Goal: Task Accomplishment & Management: Manage account settings

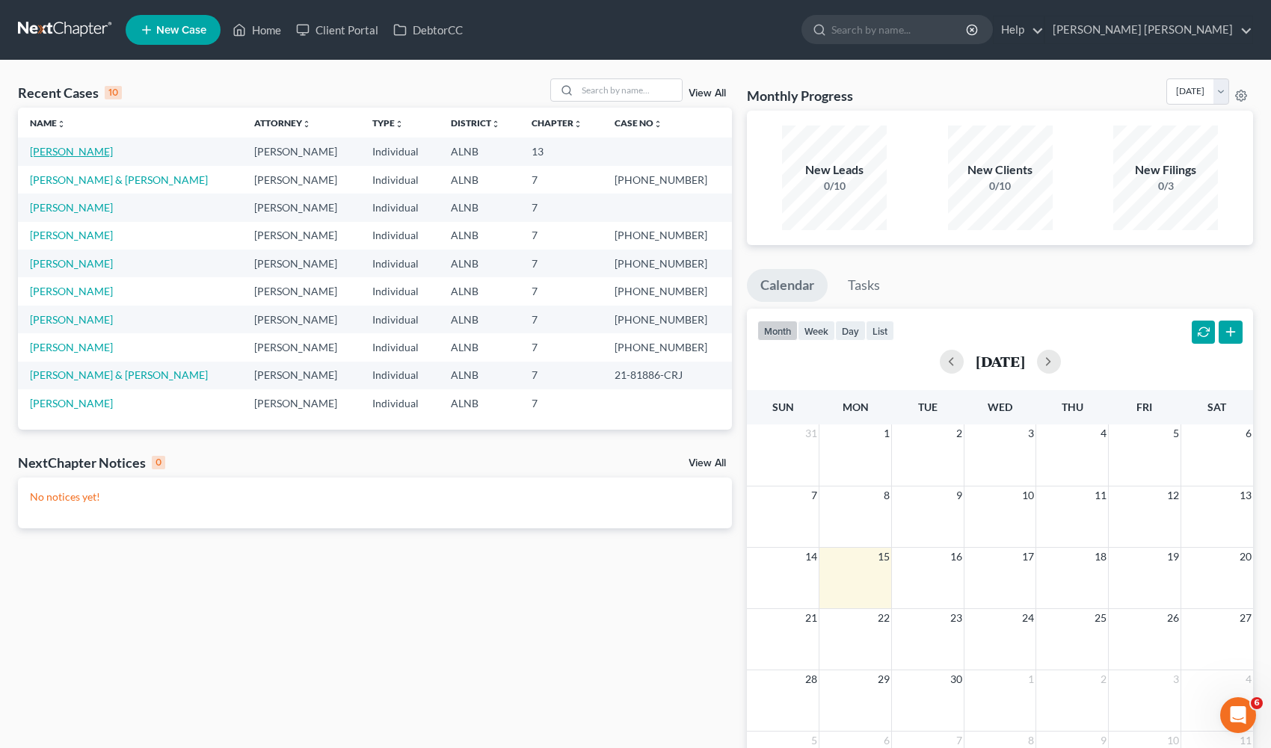
click at [81, 153] on link "[PERSON_NAME]" at bounding box center [71, 151] width 83 height 13
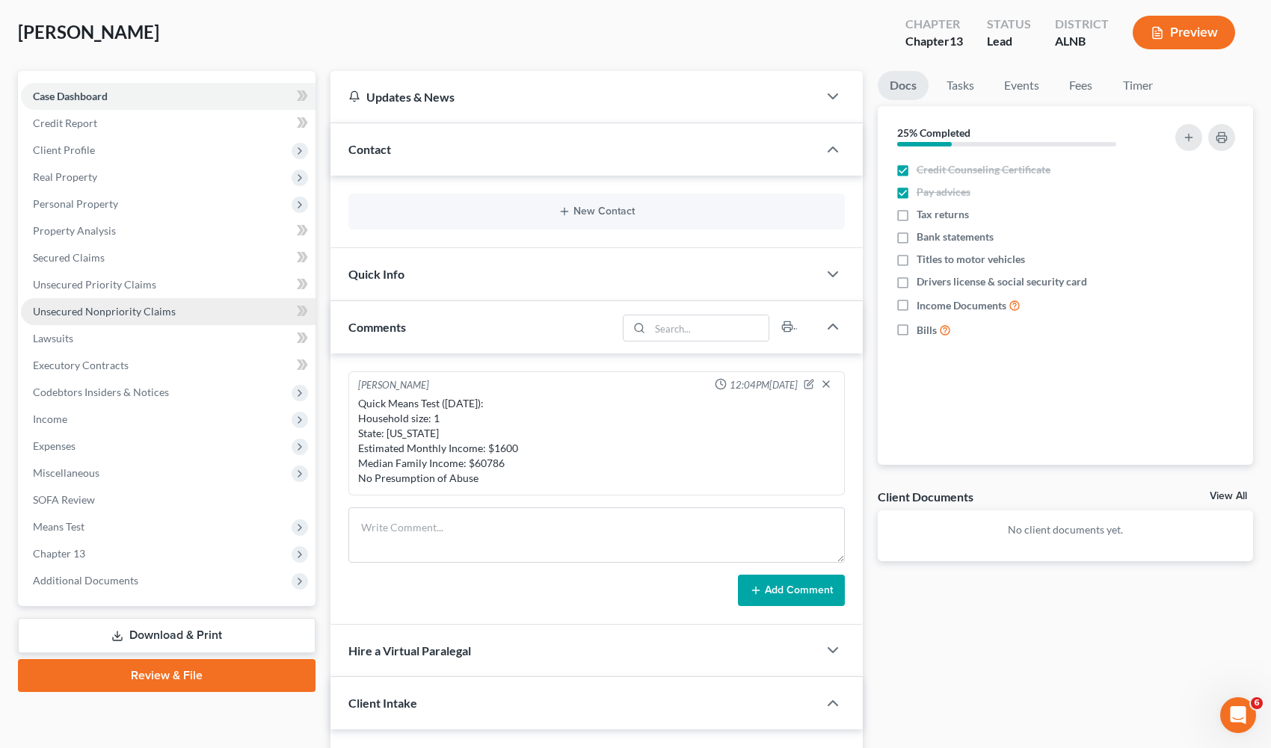
scroll to position [78, 0]
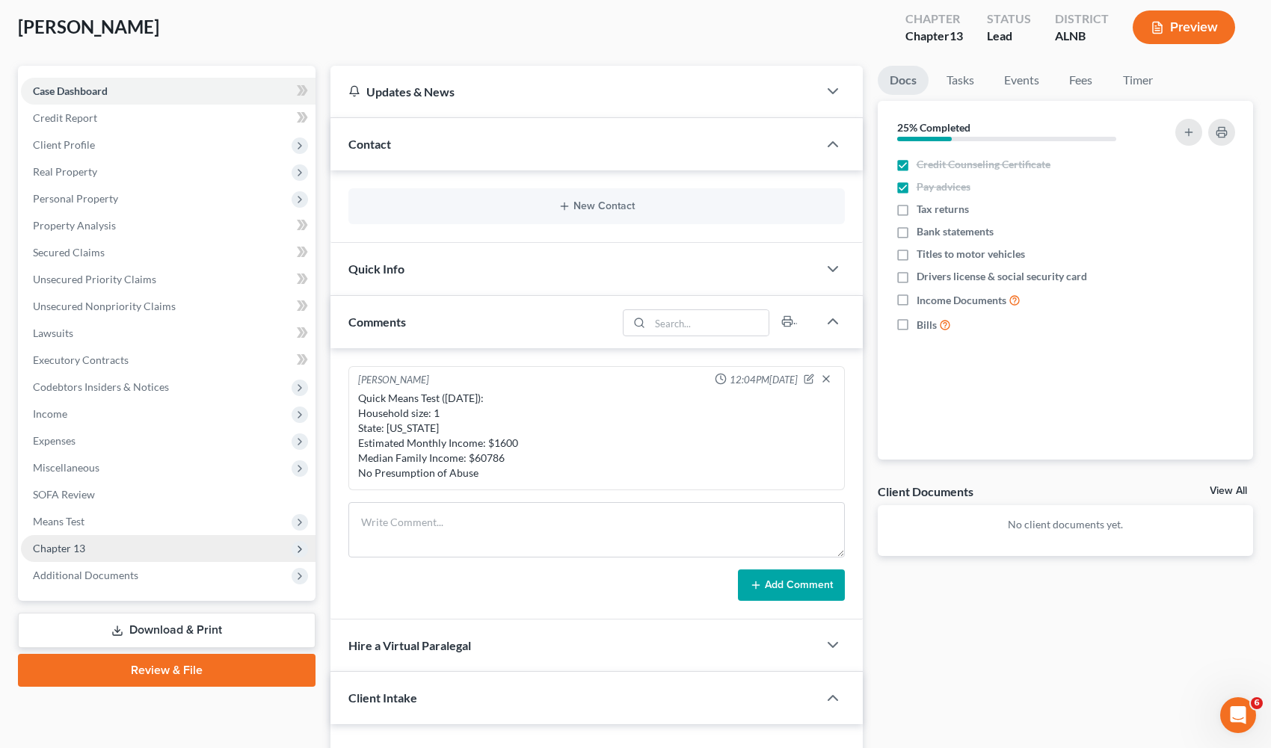
click at [134, 542] on span "Chapter 13" at bounding box center [168, 548] width 294 height 27
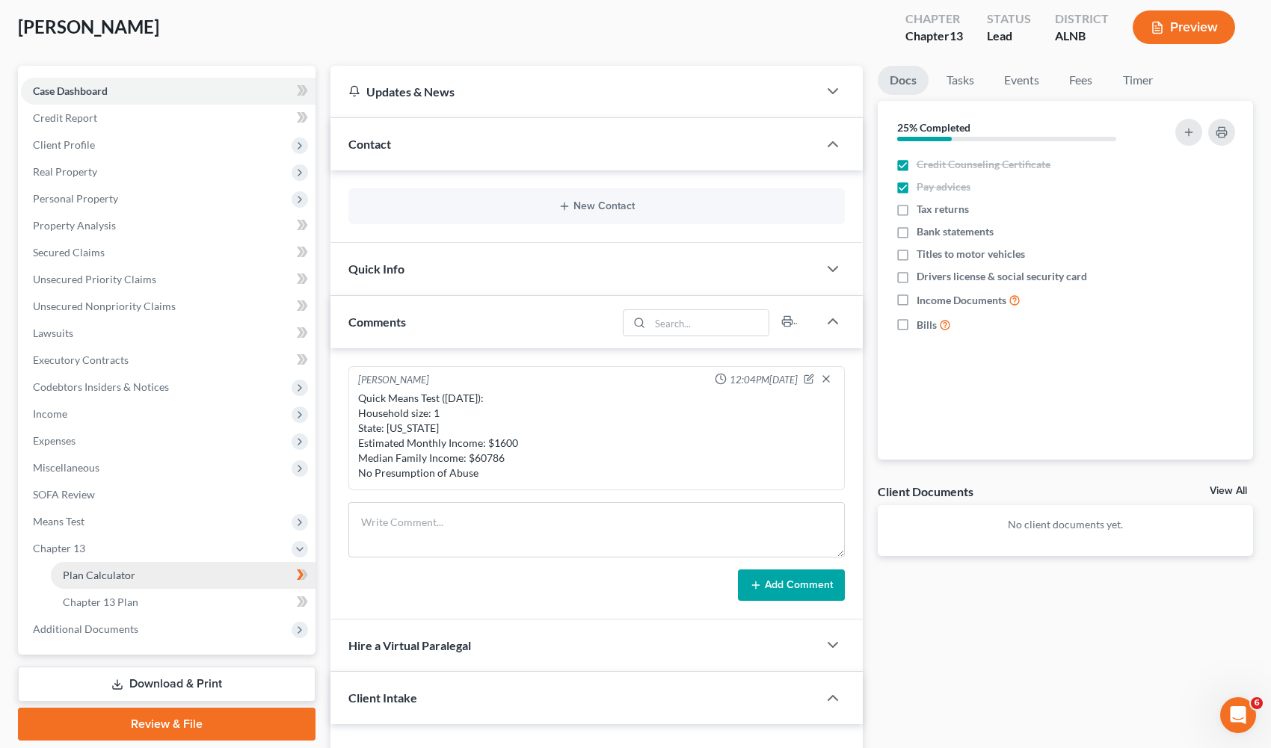
click at [191, 576] on link "Plan Calculator" at bounding box center [183, 575] width 265 height 27
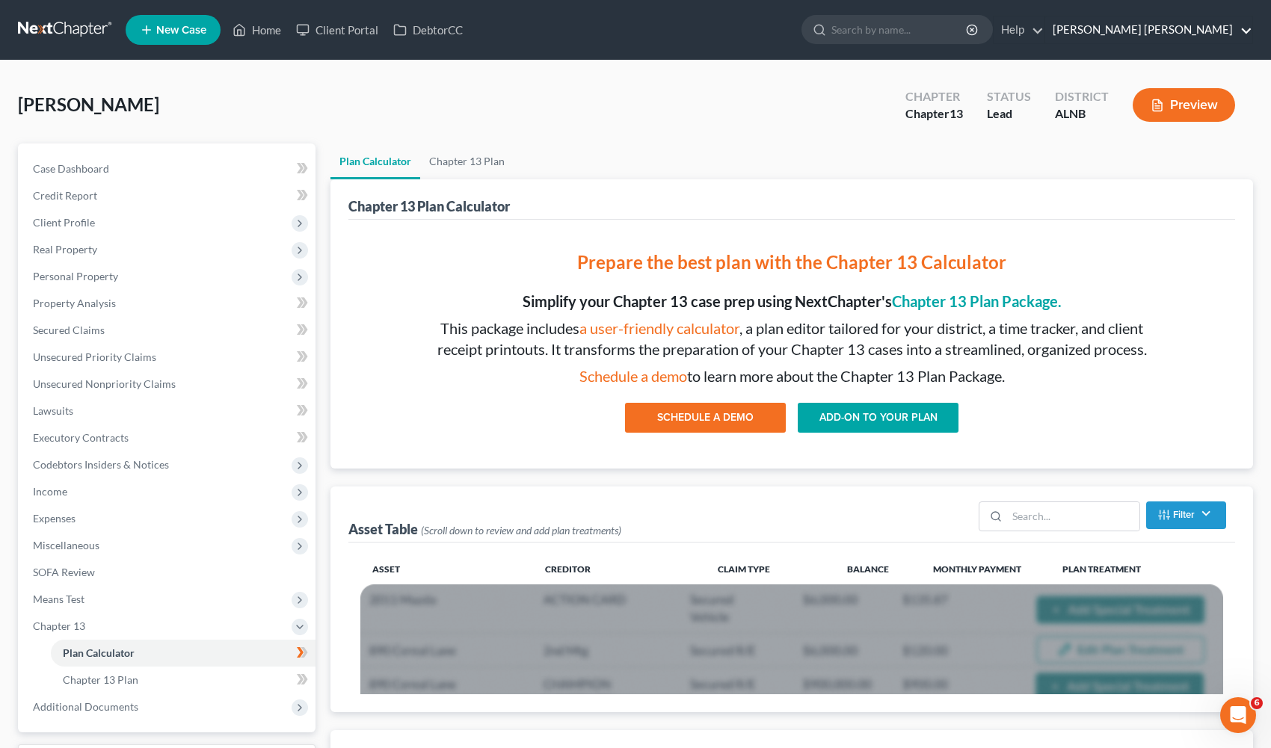
click at [1135, 30] on link "[PERSON_NAME] [PERSON_NAME]" at bounding box center [1148, 29] width 207 height 27
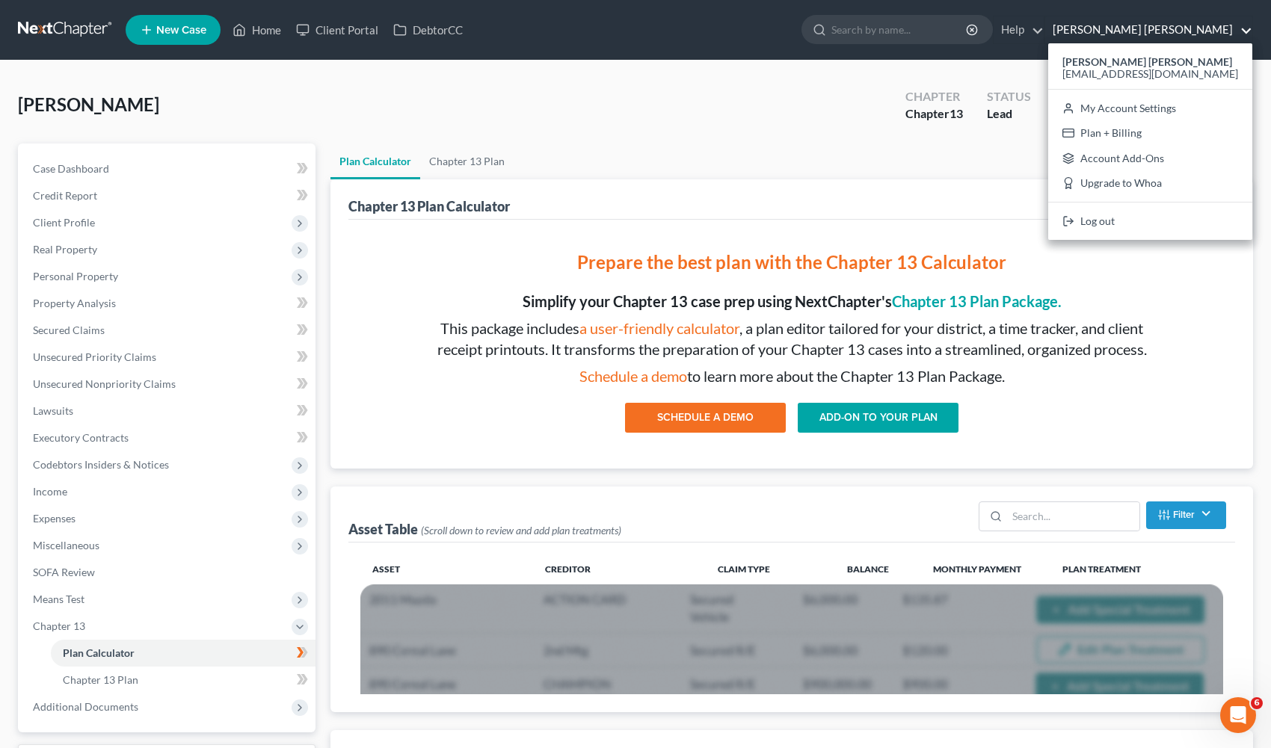
click at [1135, 30] on link "[PERSON_NAME] [PERSON_NAME]" at bounding box center [1148, 29] width 207 height 27
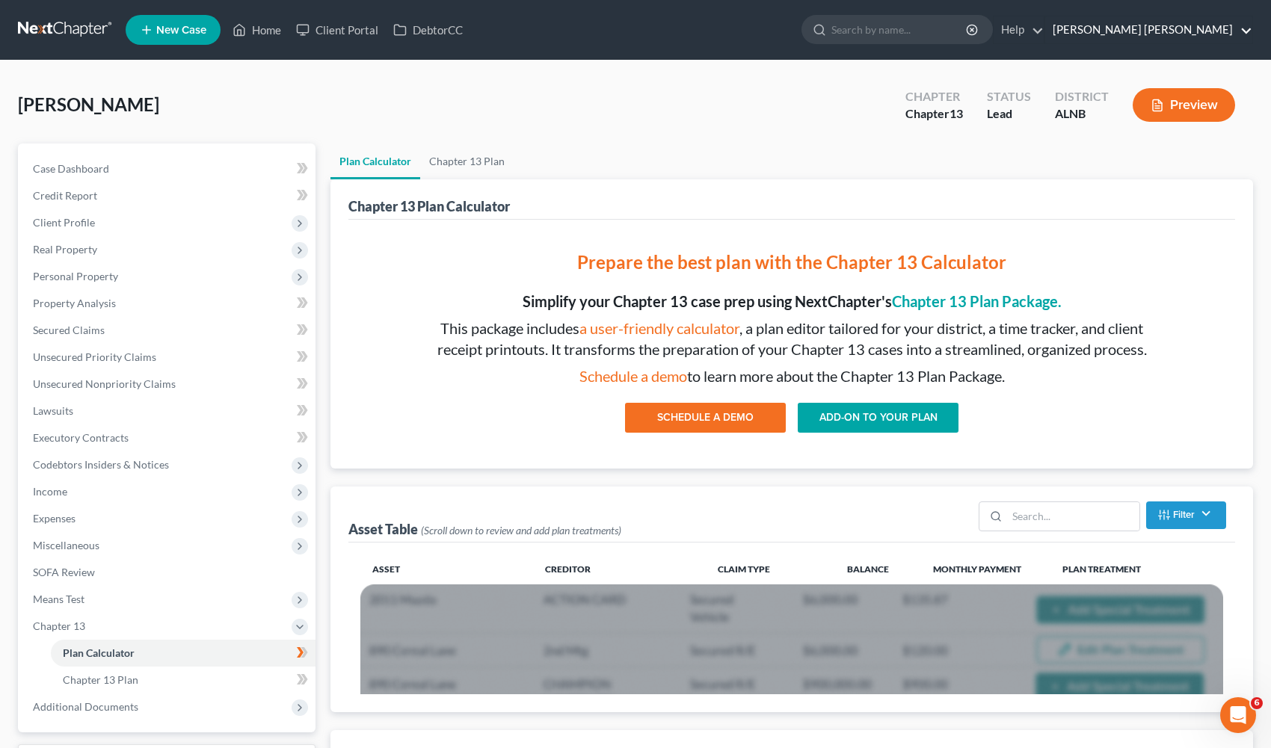
click at [1142, 31] on link "[PERSON_NAME] [PERSON_NAME]" at bounding box center [1148, 29] width 207 height 27
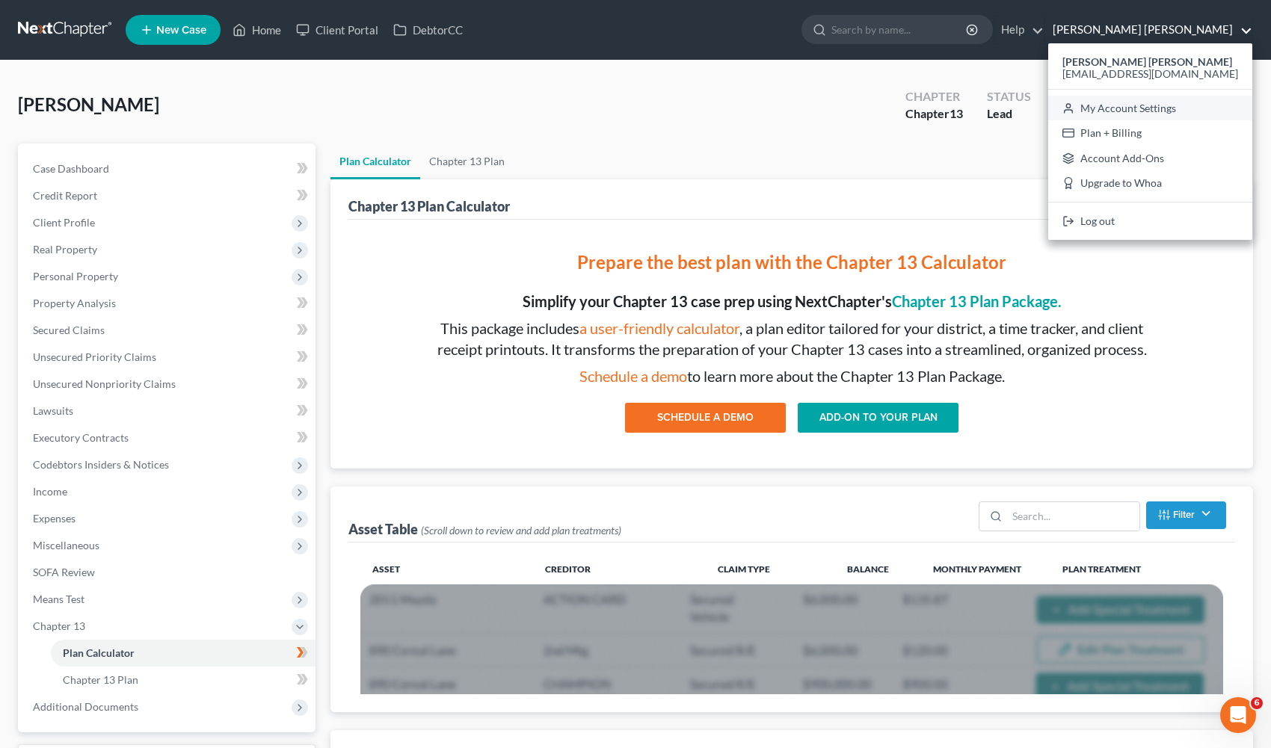
click at [1143, 108] on link "My Account Settings" at bounding box center [1150, 108] width 204 height 25
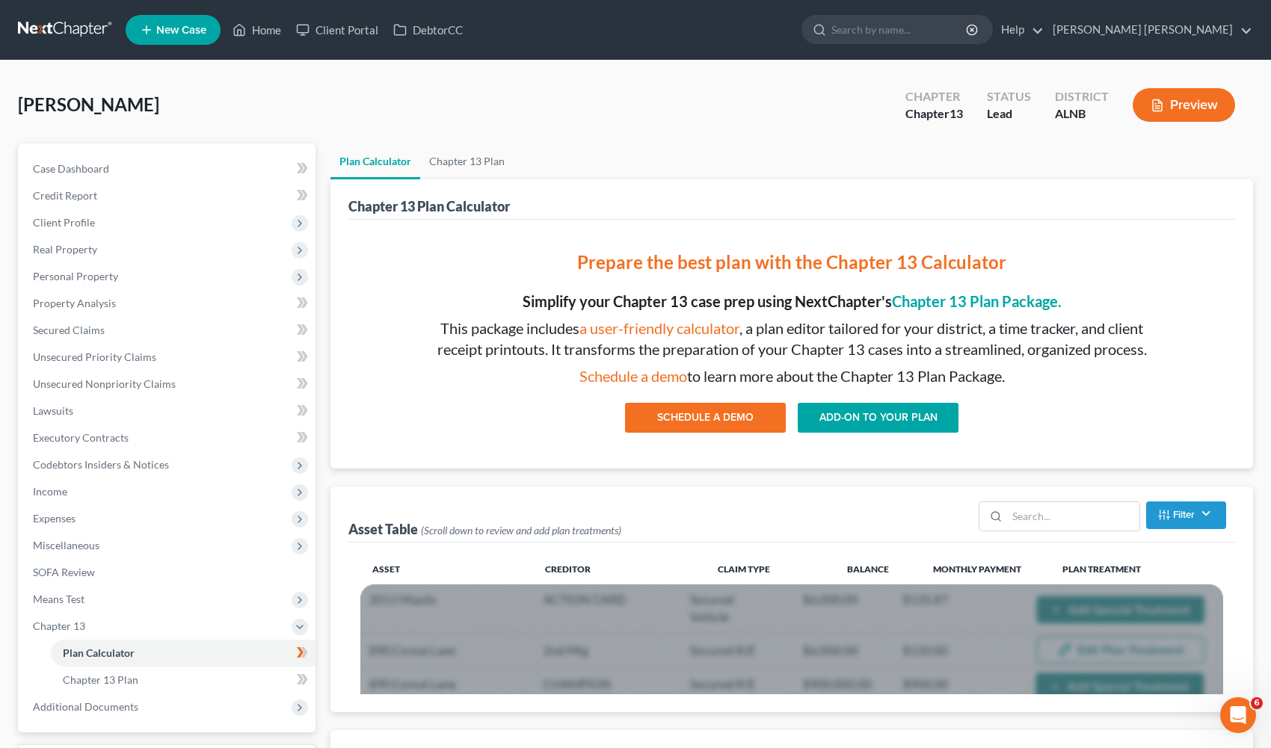
select select "1"
select select "23"
select select "0"
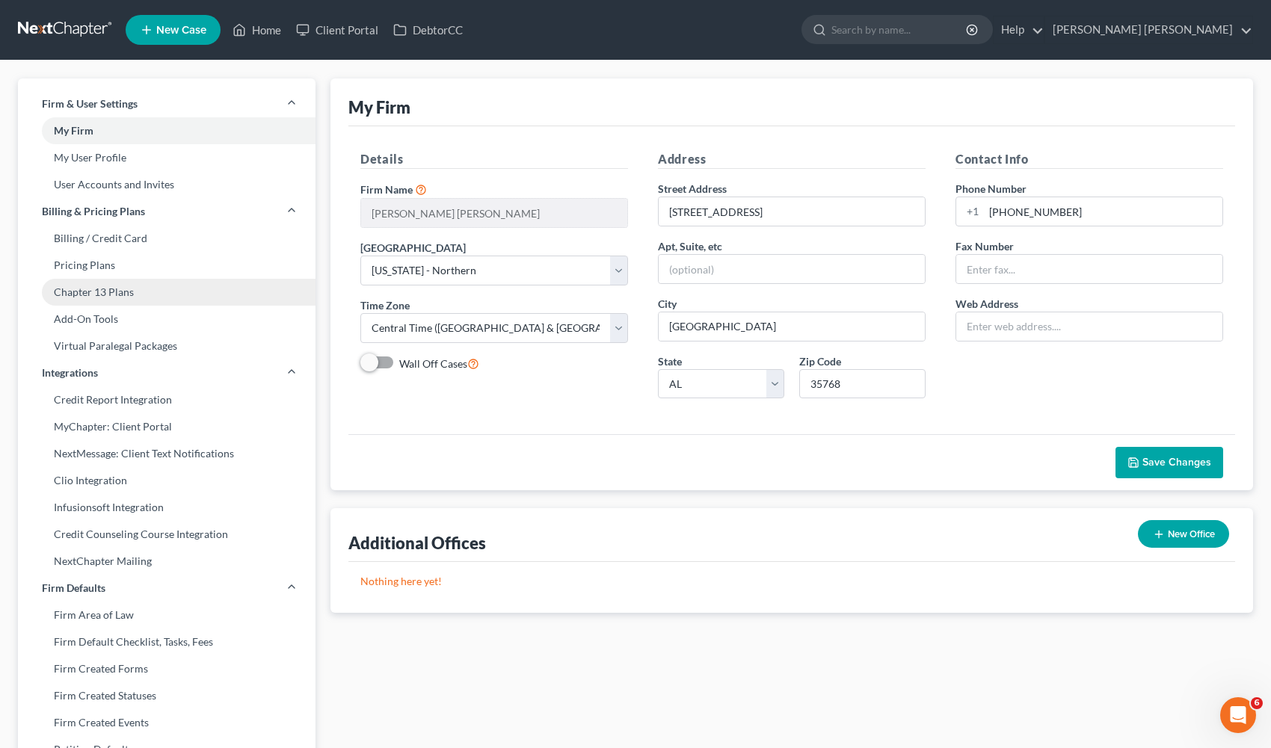
click at [79, 294] on link "Chapter 13 Plans" at bounding box center [166, 292] width 297 height 27
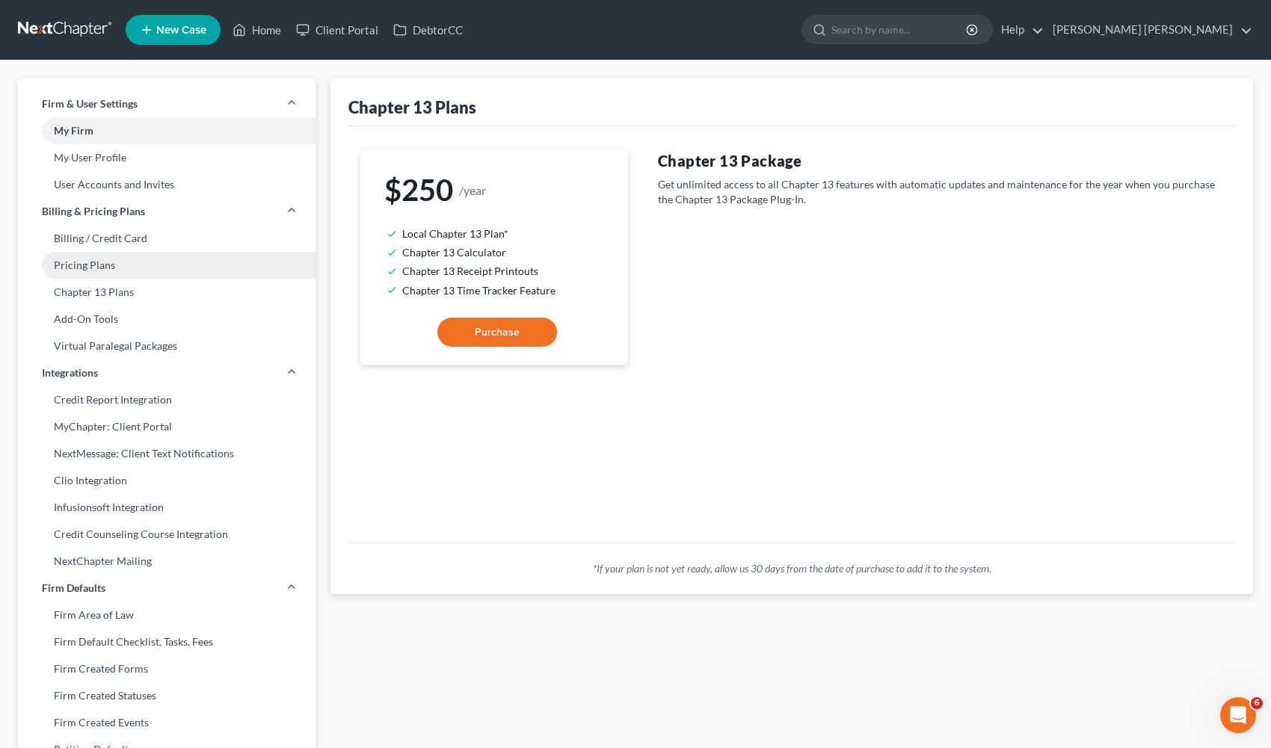
click at [116, 272] on link "Pricing Plans" at bounding box center [166, 265] width 297 height 27
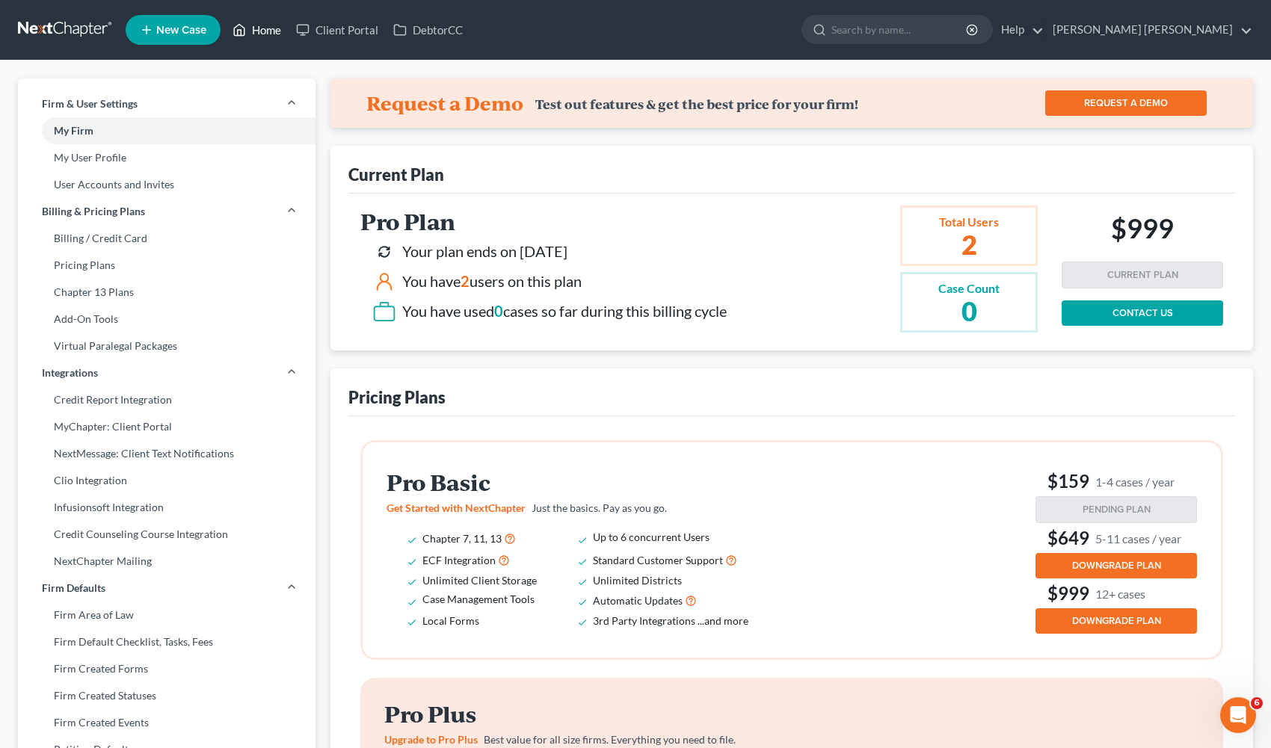
click at [265, 34] on link "Home" at bounding box center [257, 29] width 64 height 27
